Goal: Transaction & Acquisition: Purchase product/service

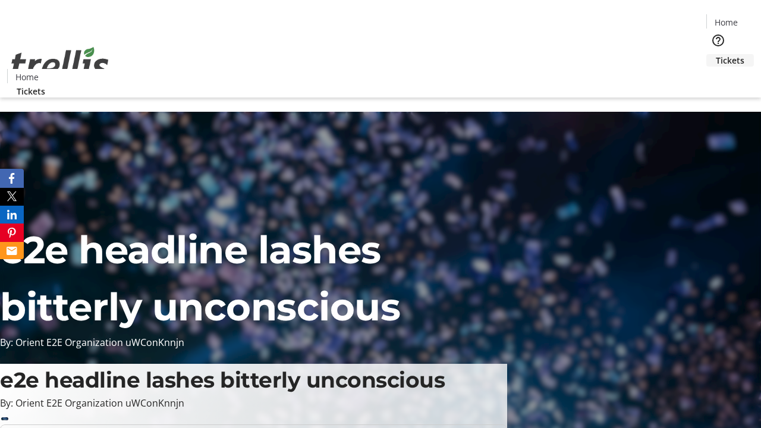
click at [716, 54] on span "Tickets" at bounding box center [730, 60] width 29 height 12
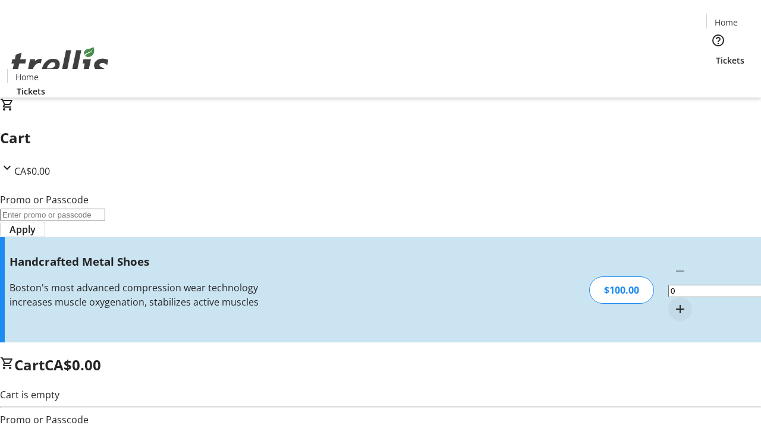
click at [673, 302] on mat-icon "Increment by one" at bounding box center [680, 309] width 14 height 14
type input "1"
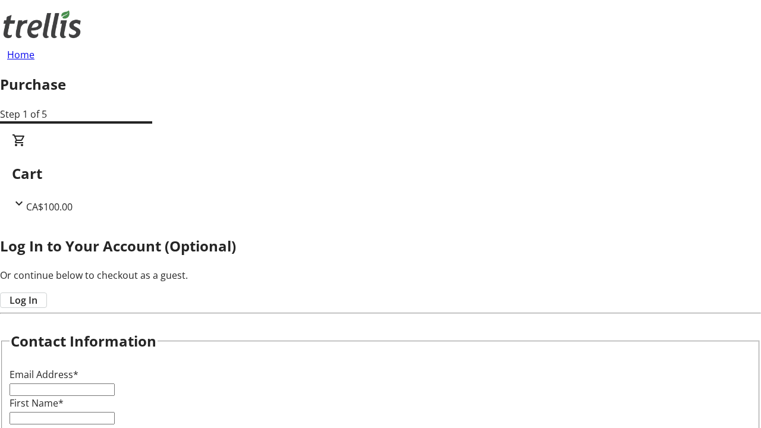
type input "FREE"
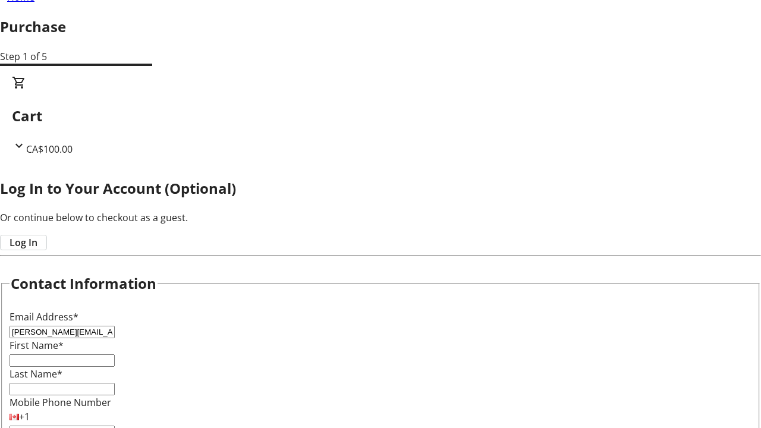
type input "[PERSON_NAME][EMAIL_ADDRESS][DOMAIN_NAME]"
type input "[PERSON_NAME]"
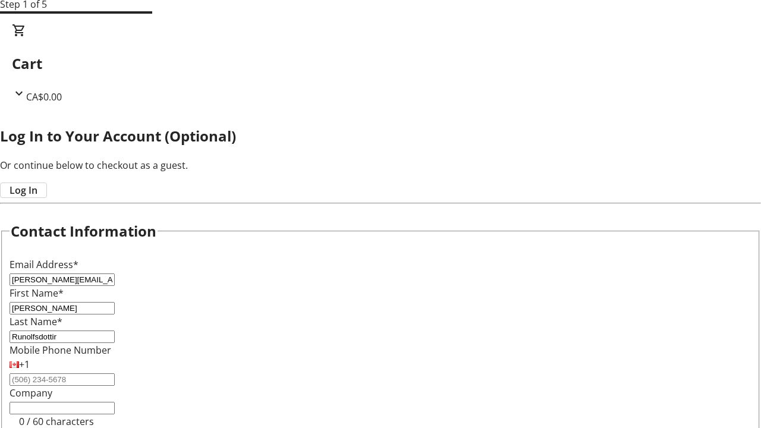
type input "Runolfsdottir"
